Goal: Task Accomplishment & Management: Use online tool/utility

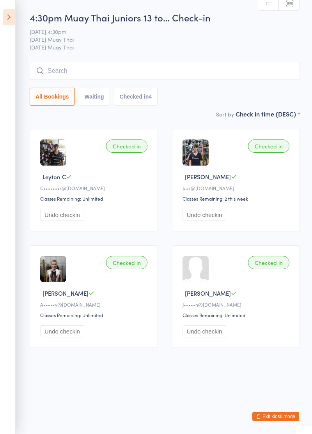
click at [5, 16] on icon at bounding box center [9, 17] width 12 height 16
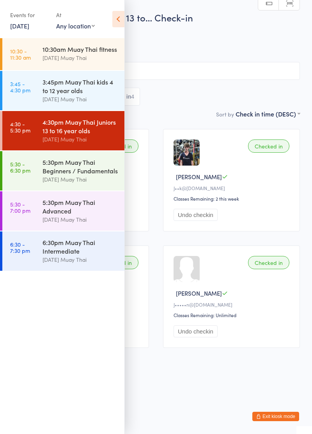
click at [57, 172] on div "5:30pm Muay Thai Beginners / Fundamentals" at bounding box center [79, 166] width 75 height 17
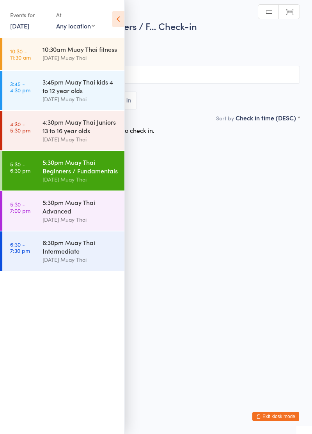
click at [122, 18] on icon at bounding box center [118, 19] width 12 height 16
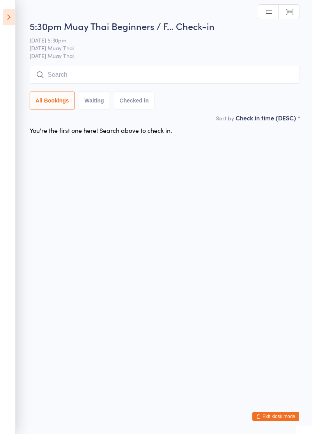
click at [122, 83] on input "search" at bounding box center [165, 75] width 270 height 18
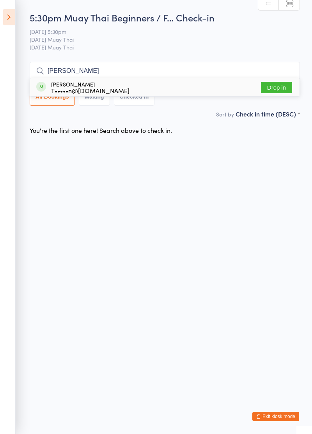
type input "[PERSON_NAME]"
click at [278, 90] on button "Drop in" at bounding box center [276, 87] width 31 height 11
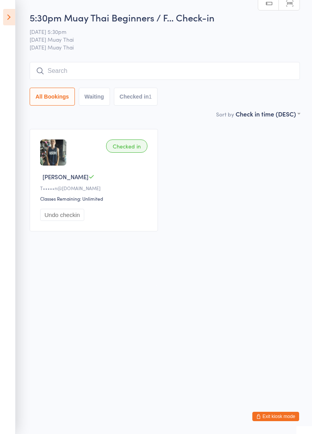
click at [181, 69] on input "search" at bounding box center [165, 71] width 270 height 18
click at [143, 73] on input "search" at bounding box center [165, 71] width 270 height 18
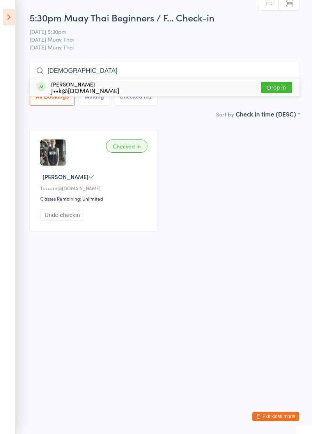
type input "[DEMOGRAPHIC_DATA]"
click at [282, 88] on button "Drop in" at bounding box center [276, 87] width 31 height 11
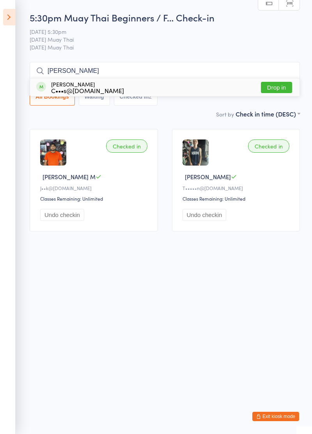
type input "[PERSON_NAME]"
click at [283, 90] on button "Drop in" at bounding box center [276, 87] width 31 height 11
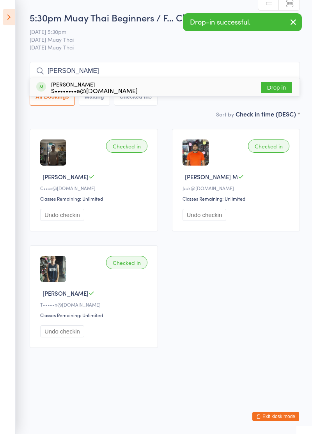
type input "[PERSON_NAME]"
click at [278, 90] on button "Drop in" at bounding box center [276, 87] width 31 height 11
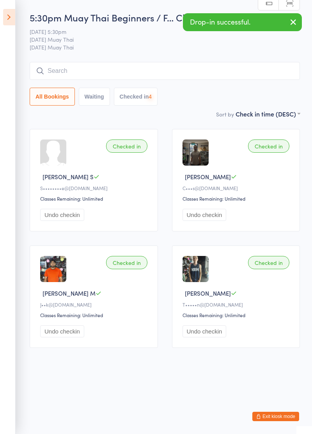
type input "S"
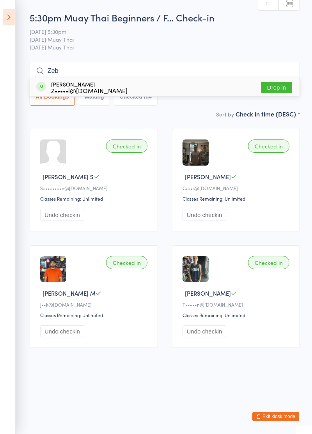
type input "Zeb"
click at [281, 90] on button "Drop in" at bounding box center [276, 87] width 31 height 11
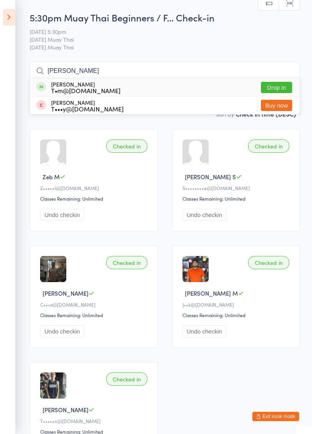
type input "[PERSON_NAME]"
click at [280, 90] on button "Drop in" at bounding box center [276, 87] width 31 height 11
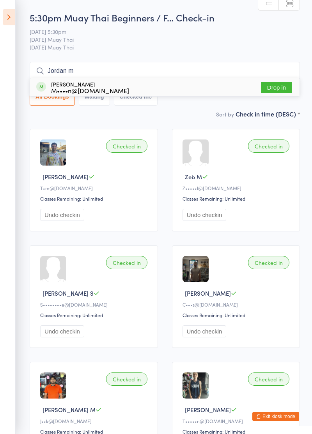
type input "Jordan m"
click at [281, 89] on button "Drop in" at bounding box center [276, 87] width 31 height 11
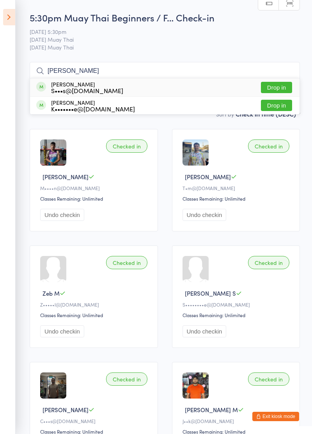
type input "[PERSON_NAME]"
click at [278, 89] on button "Drop in" at bounding box center [276, 87] width 31 height 11
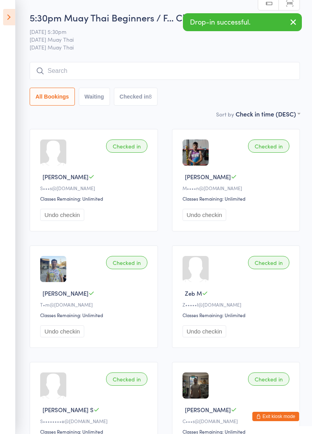
click at [299, 25] on button "button" at bounding box center [293, 23] width 17 height 18
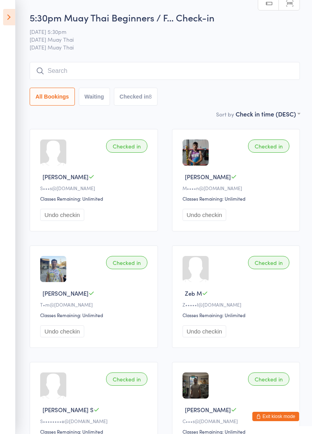
click at [12, 24] on icon at bounding box center [9, 17] width 12 height 16
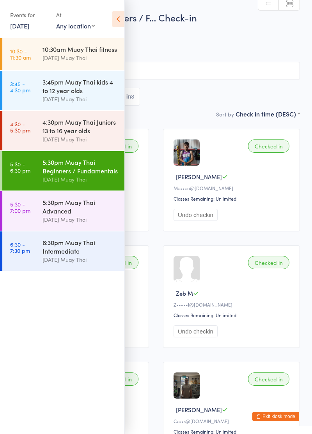
click at [41, 217] on link "5:30 - 7:00 pm 5:30pm Muay Thai Advanced [DATE] Muay Thai" at bounding box center [63, 210] width 122 height 39
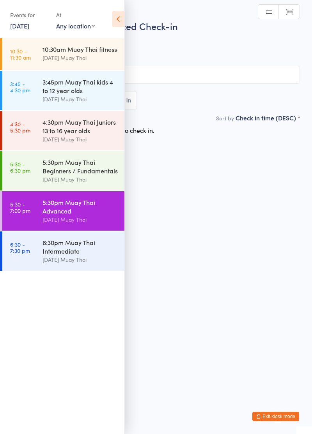
click at [122, 17] on icon at bounding box center [118, 19] width 12 height 16
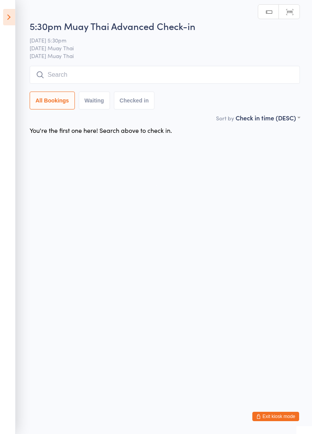
click at [141, 75] on input "search" at bounding box center [165, 75] width 270 height 18
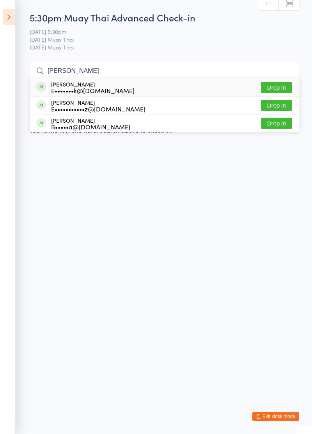
type input "[PERSON_NAME]"
click at [278, 90] on button "Drop in" at bounding box center [276, 87] width 31 height 11
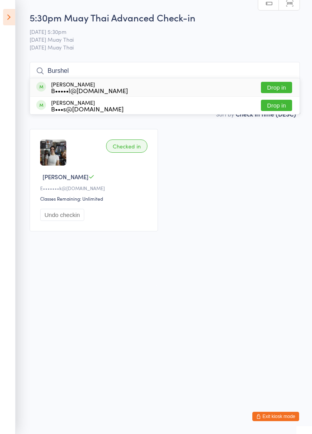
type input "Burshel"
click at [281, 89] on button "Drop in" at bounding box center [276, 87] width 31 height 11
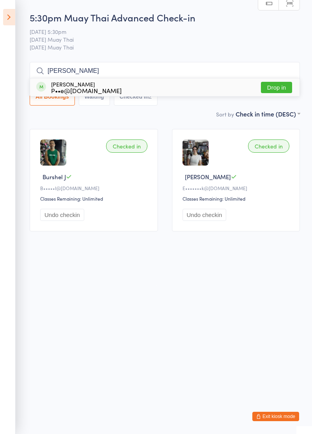
type input "[PERSON_NAME]"
click at [277, 88] on button "Drop in" at bounding box center [276, 87] width 31 height 11
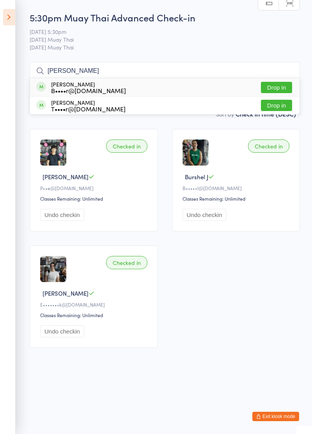
type input "[PERSON_NAME]"
click at [278, 88] on button "Drop in" at bounding box center [276, 87] width 31 height 11
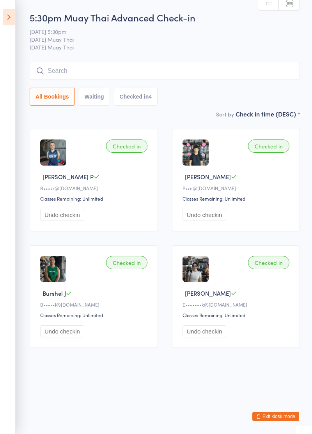
click at [53, 69] on input "search" at bounding box center [165, 71] width 270 height 18
type input "Ethsn"
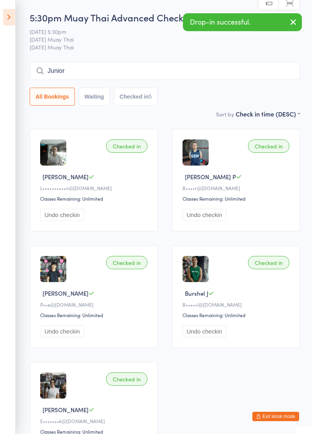
type input "Junior"
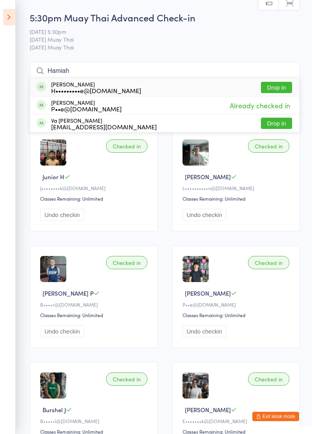
type input "Hamiah"
click at [278, 89] on button "Drop in" at bounding box center [276, 87] width 31 height 11
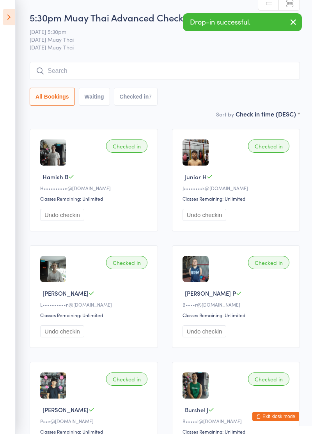
click at [5, 25] on icon at bounding box center [9, 17] width 12 height 16
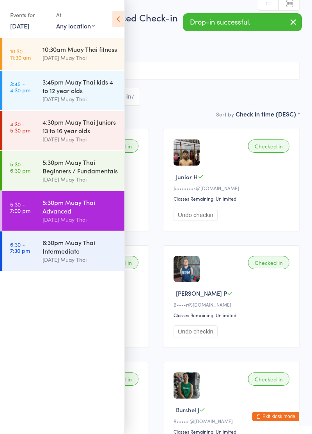
click at [7, 14] on div "Events for [DATE] [DATE] [DATE] Sun Mon Tue Wed Thu Fri Sat 31 27 28 29 30 31 0…" at bounding box center [62, 19] width 124 height 39
click at [50, 171] on div "5:30pm Muay Thai Beginners / Fundamentals" at bounding box center [79, 166] width 75 height 17
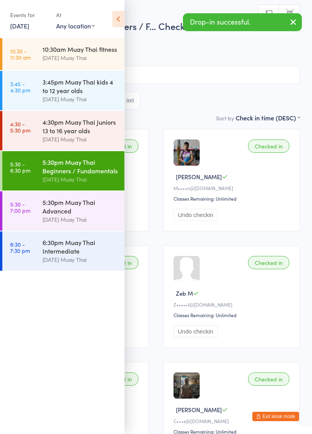
click at [114, 21] on icon at bounding box center [118, 19] width 12 height 16
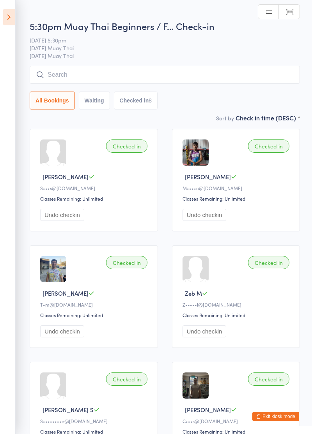
click at [4, 14] on icon at bounding box center [9, 17] width 12 height 16
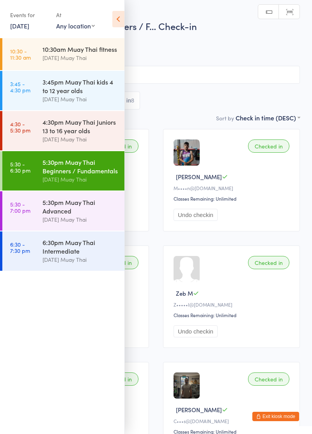
click at [53, 134] on div "4:30pm Muay Thai Juniors 13 to 16 year olds" at bounding box center [79, 126] width 75 height 17
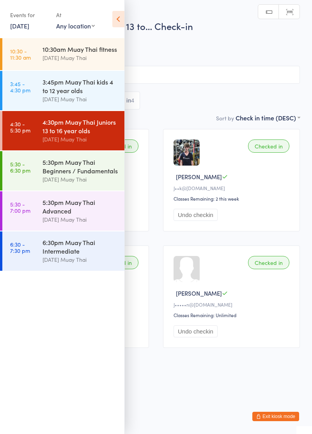
click at [117, 18] on icon at bounding box center [118, 19] width 12 height 16
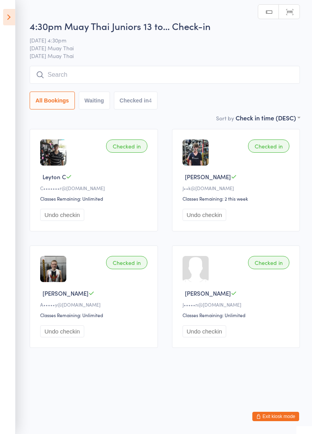
click at [7, 22] on icon at bounding box center [9, 17] width 12 height 16
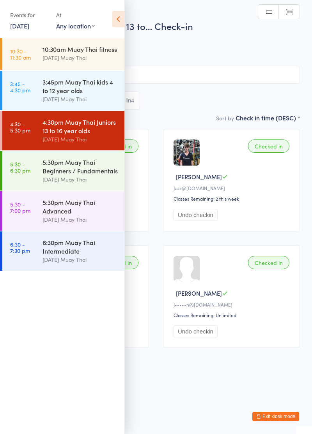
click at [44, 94] on div "3:45pm Muay Thai kids 4 to 12 year olds" at bounding box center [79, 86] width 75 height 17
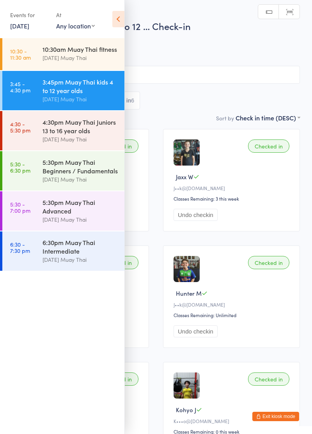
click at [116, 21] on icon at bounding box center [118, 19] width 12 height 16
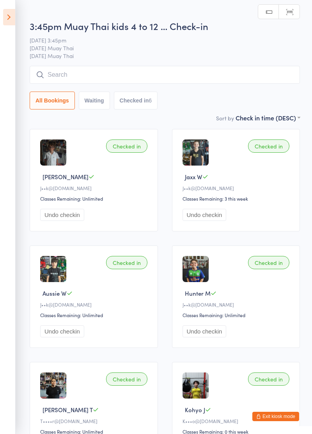
click at [9, 20] on icon at bounding box center [9, 17] width 12 height 16
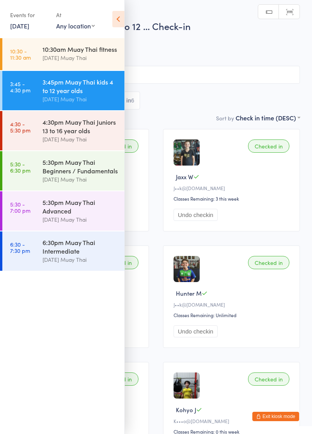
click at [48, 58] on div "[DATE] Muay Thai" at bounding box center [79, 57] width 75 height 9
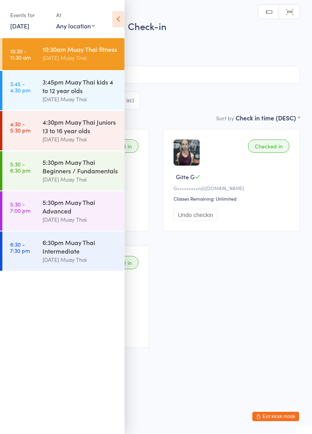
click at [114, 19] on icon at bounding box center [118, 19] width 12 height 16
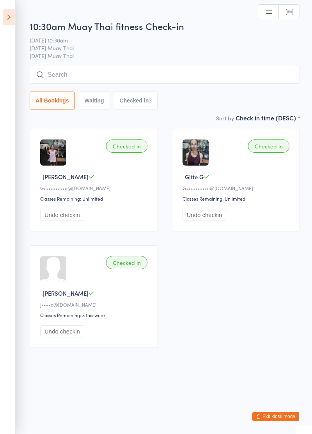
click at [284, 417] on button "Exit kiosk mode" at bounding box center [275, 416] width 47 height 9
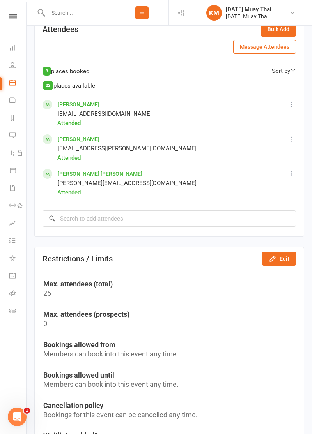
scroll to position [448, 0]
click at [15, 47] on icon at bounding box center [12, 47] width 6 height 6
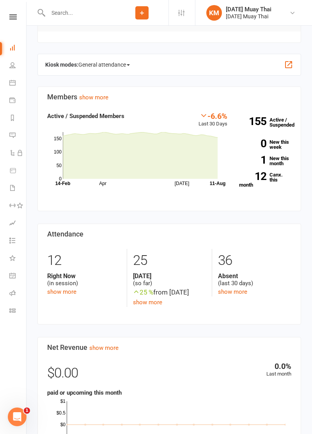
scroll to position [186, 0]
click at [236, 292] on link "show more" at bounding box center [232, 291] width 29 height 7
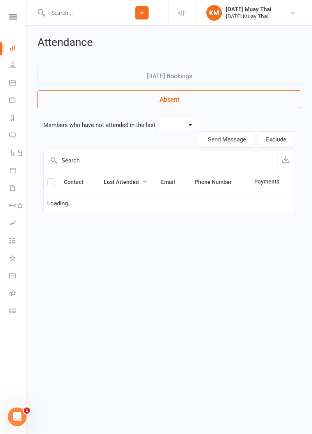
select select "30"
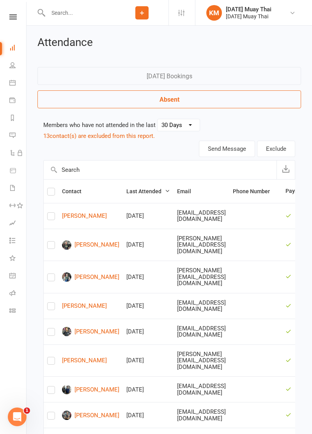
click at [11, 48] on icon at bounding box center [12, 47] width 6 height 6
